Goal: Transaction & Acquisition: Purchase product/service

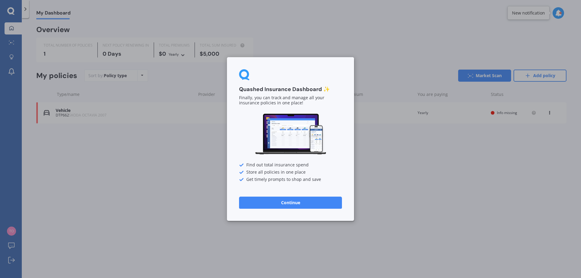
click at [283, 204] on button "Continue" at bounding box center [290, 203] width 103 height 12
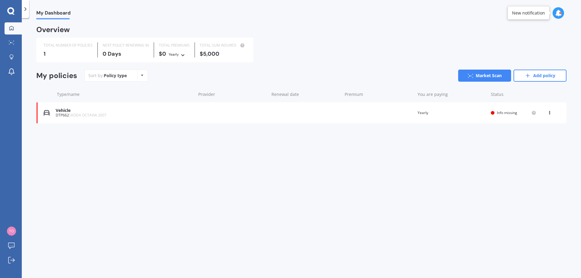
click at [82, 113] on div "Vehicle" at bounding box center [124, 110] width 137 height 5
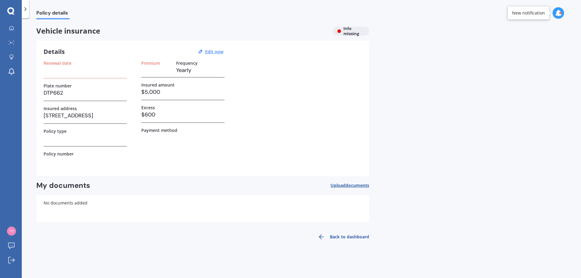
click at [79, 74] on h3 at bounding box center [85, 70] width 83 height 9
click at [221, 52] on u "Edit now" at bounding box center [214, 52] width 18 height 6
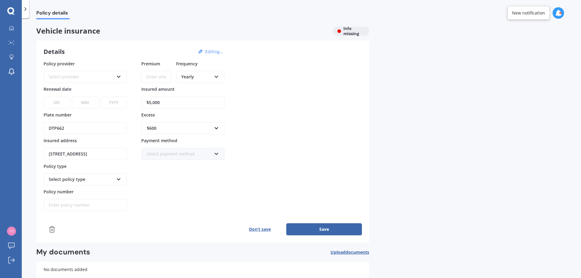
click at [80, 76] on div "Select provider" at bounding box center [81, 77] width 65 height 7
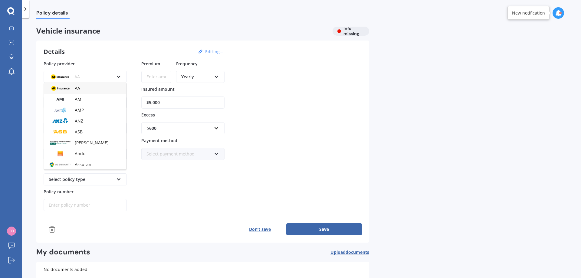
click at [80, 76] on div "AA" at bounding box center [81, 77] width 65 height 7
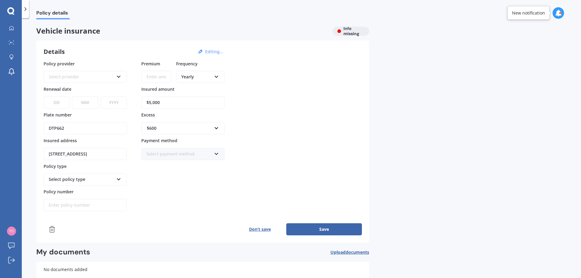
click at [67, 103] on select "DD 01 02 03 04 05 06 07 08 09 10 11 12 13 14 15 16 17 18 19 20 21 22 23 24 25 2…" at bounding box center [57, 103] width 26 height 12
select select "11"
click at [44, 97] on select "DD 01 02 03 04 05 06 07 08 09 10 11 12 13 14 15 16 17 18 19 20 21 22 23 24 25 2…" at bounding box center [57, 103] width 26 height 12
click at [87, 103] on select "MM 01 02 03 04 05 06 07 08 09 10 11 12" at bounding box center [85, 103] width 26 height 12
select select "09"
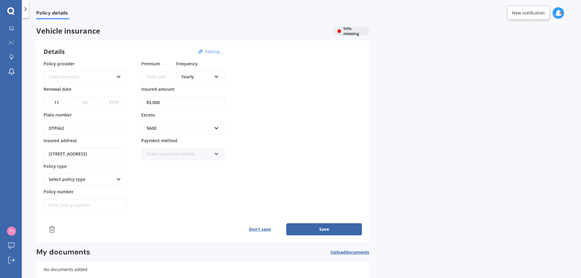
click at [72, 97] on select "MM 01 02 03 04 05 06 07 08 09 10 11 12" at bounding box center [85, 103] width 26 height 12
click at [119, 101] on select "YYYY 2027 2026 2025 2024 2023 2022 2021 2020 2019 2018 2017 2016 2015 2014 2013…" at bounding box center [114, 103] width 26 height 12
select select "2025"
click at [101, 97] on select "YYYY 2027 2026 2025 2024 2023 2022 2021 2020 2019 2018 2017 2016 2015 2014 2013…" at bounding box center [114, 103] width 26 height 12
click at [272, 105] on div "Policy provider Select provider AA AMI AMP ANZ ASB [PERSON_NAME] Ando Assurant …" at bounding box center [203, 136] width 318 height 151
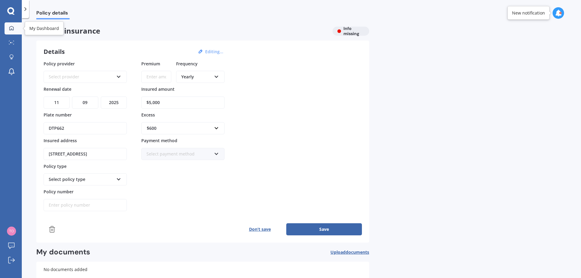
click at [11, 30] on icon at bounding box center [11, 28] width 4 height 4
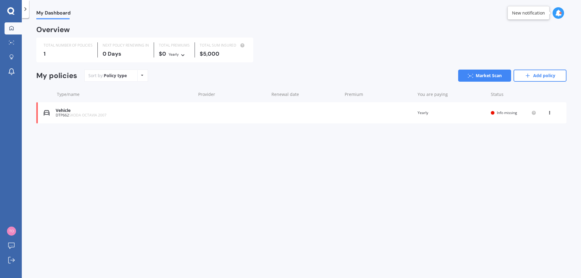
click at [11, 8] on icon at bounding box center [10, 10] width 7 height 7
click at [26, 11] on icon at bounding box center [25, 9] width 6 height 6
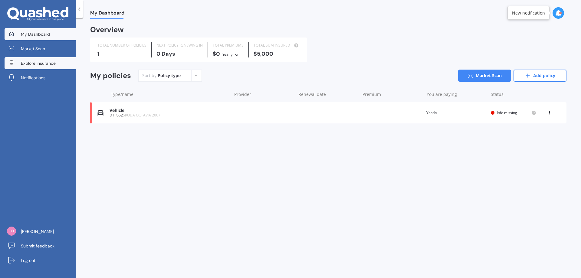
click at [37, 57] on link "Explore insurance" at bounding box center [40, 63] width 71 height 12
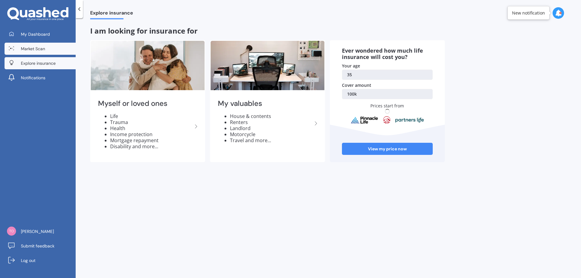
click at [38, 51] on span "Market Scan" at bounding box center [33, 49] width 24 height 6
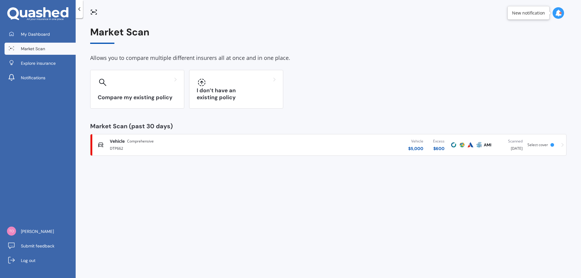
click at [358, 145] on div "Vehicle $ 5,000 Excess $ 600" at bounding box center [361, 145] width 176 height 18
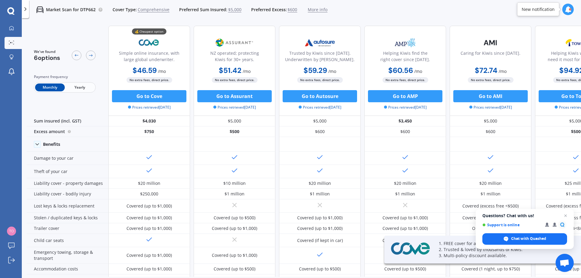
click at [80, 86] on span "Yearly" at bounding box center [80, 87] width 30 height 8
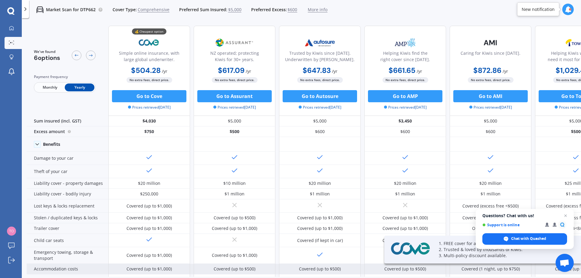
scroll to position [0, 39]
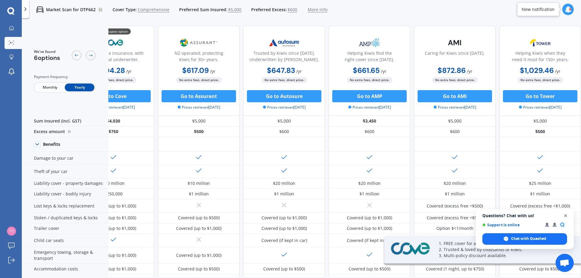
click at [567, 217] on span "Close chat" at bounding box center [566, 216] width 8 height 8
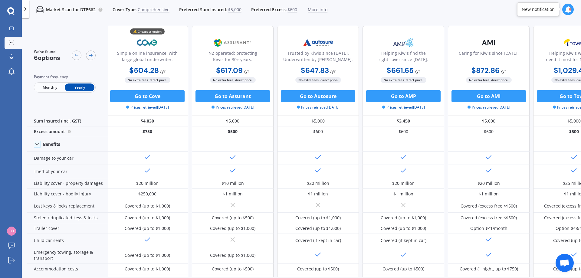
scroll to position [0, 0]
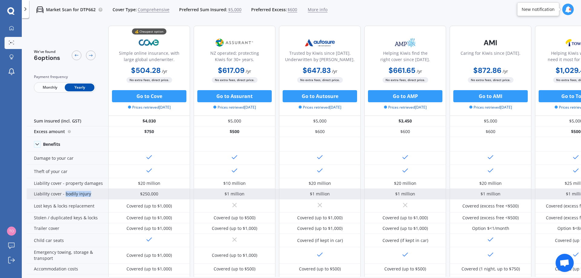
click at [100, 192] on div "Liability cover - bodily injury" at bounding box center [68, 194] width 82 height 11
click at [100, 193] on div "Liability cover - bodily injury" at bounding box center [68, 194] width 82 height 11
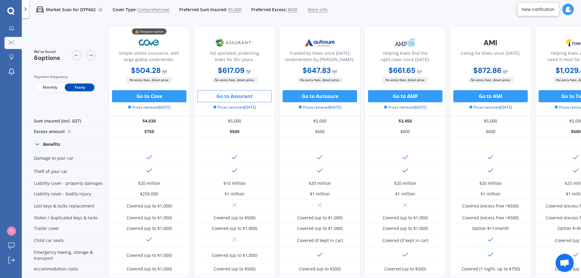
click at [244, 95] on button "Go to Assurant" at bounding box center [234, 96] width 74 height 12
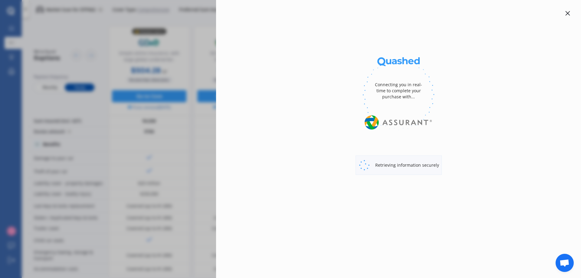
select select "full"
select select "0"
select select "Otago"
select select "SKODA"
select select "OCTAVIA"
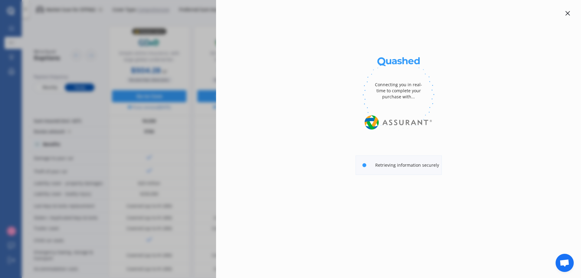
select select "COMBI 4X4 2.0 TURBO DIESEL"
